Goal: Answer question/provide support

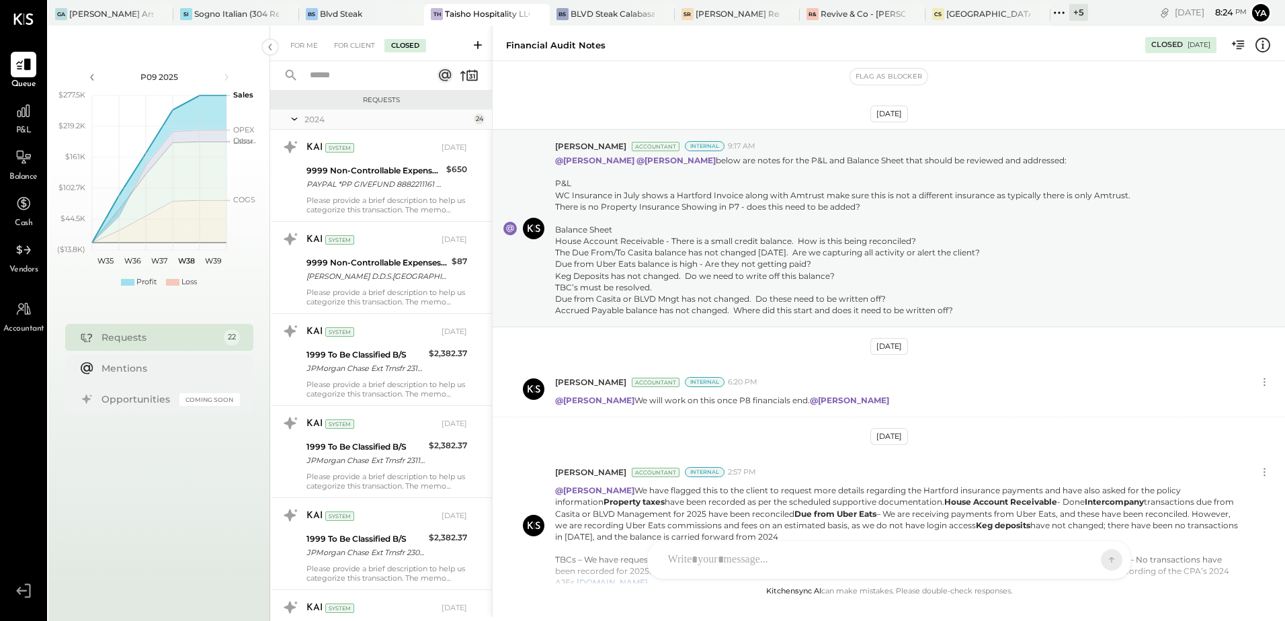
scroll to position [209, 0]
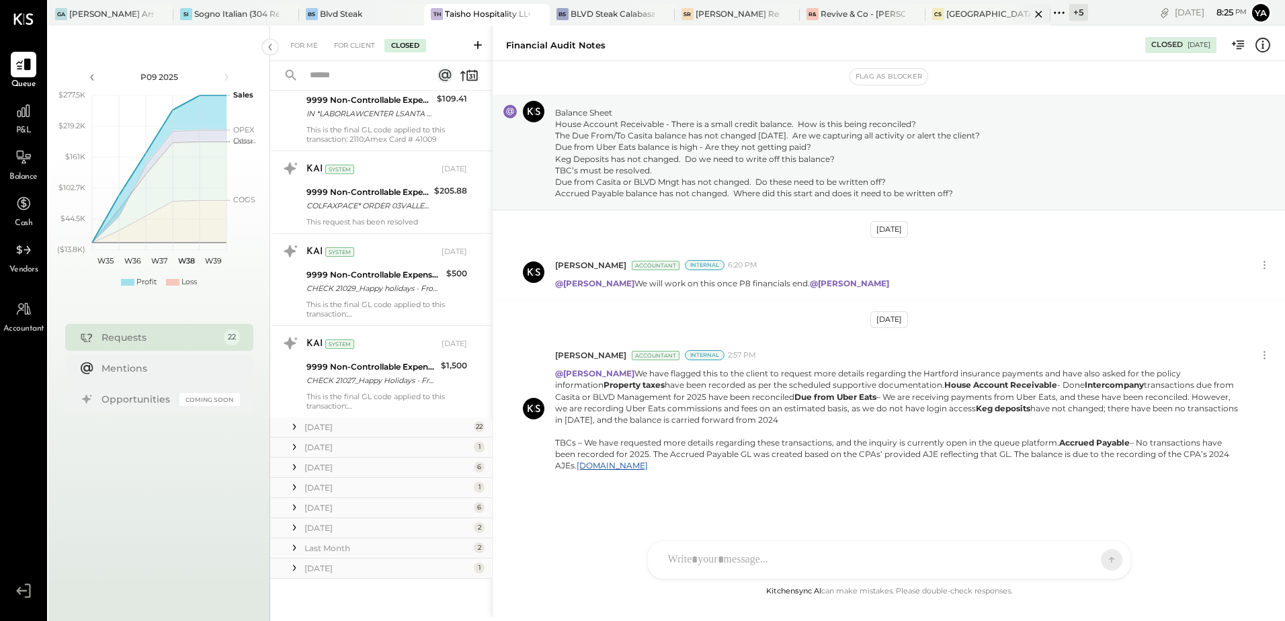
click at [967, 15] on div "[GEOGRAPHIC_DATA][PERSON_NAME]" at bounding box center [988, 13] width 84 height 11
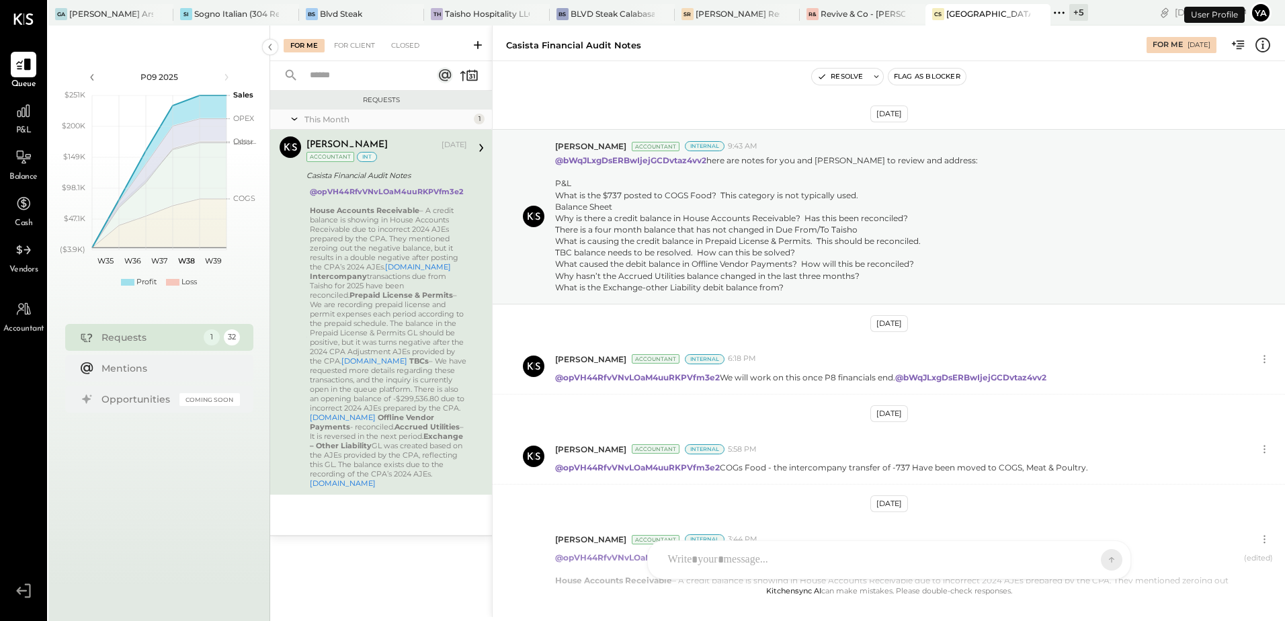
scroll to position [299, 0]
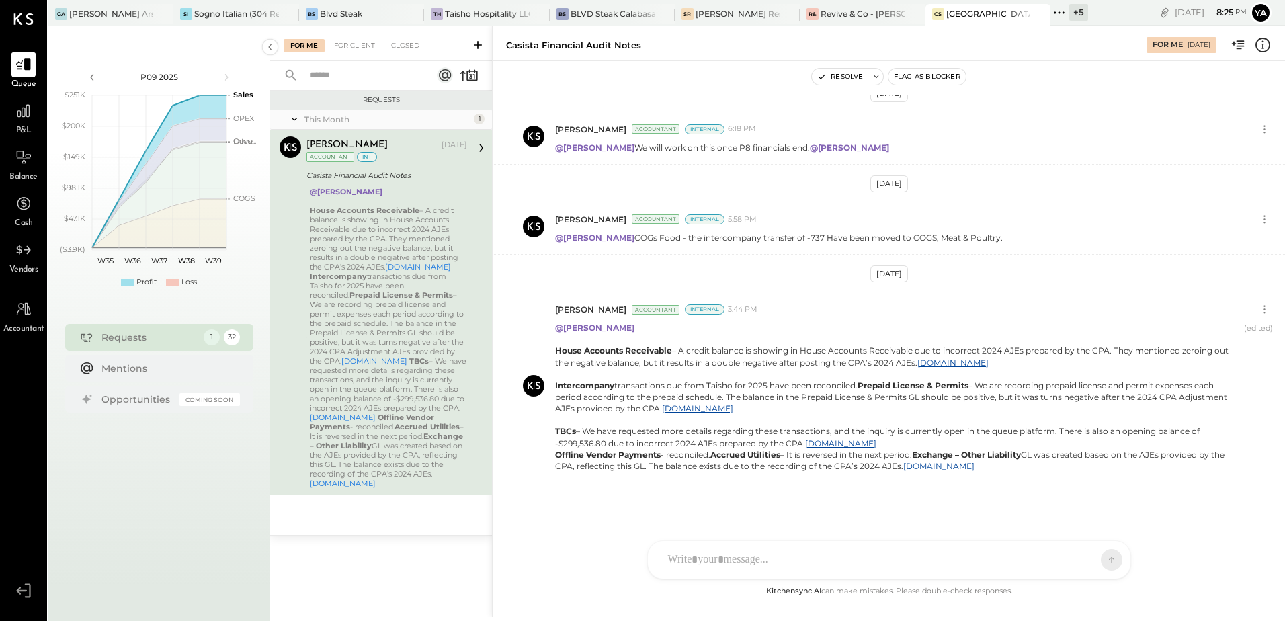
click at [359, 235] on div "House Accounts Receivable – A credit balance is showing in House Accounts Recei…" at bounding box center [388, 347] width 157 height 282
click at [327, 235] on div "House Accounts Receivable – A credit balance is showing in House Accounts Recei…" at bounding box center [388, 347] width 157 height 282
click at [426, 212] on div "House Accounts Receivable – A credit balance is showing in House Accounts Recei…" at bounding box center [388, 347] width 157 height 282
click at [848, 79] on button "Resolve" at bounding box center [840, 77] width 56 height 16
